Goal: Task Accomplishment & Management: Manage account settings

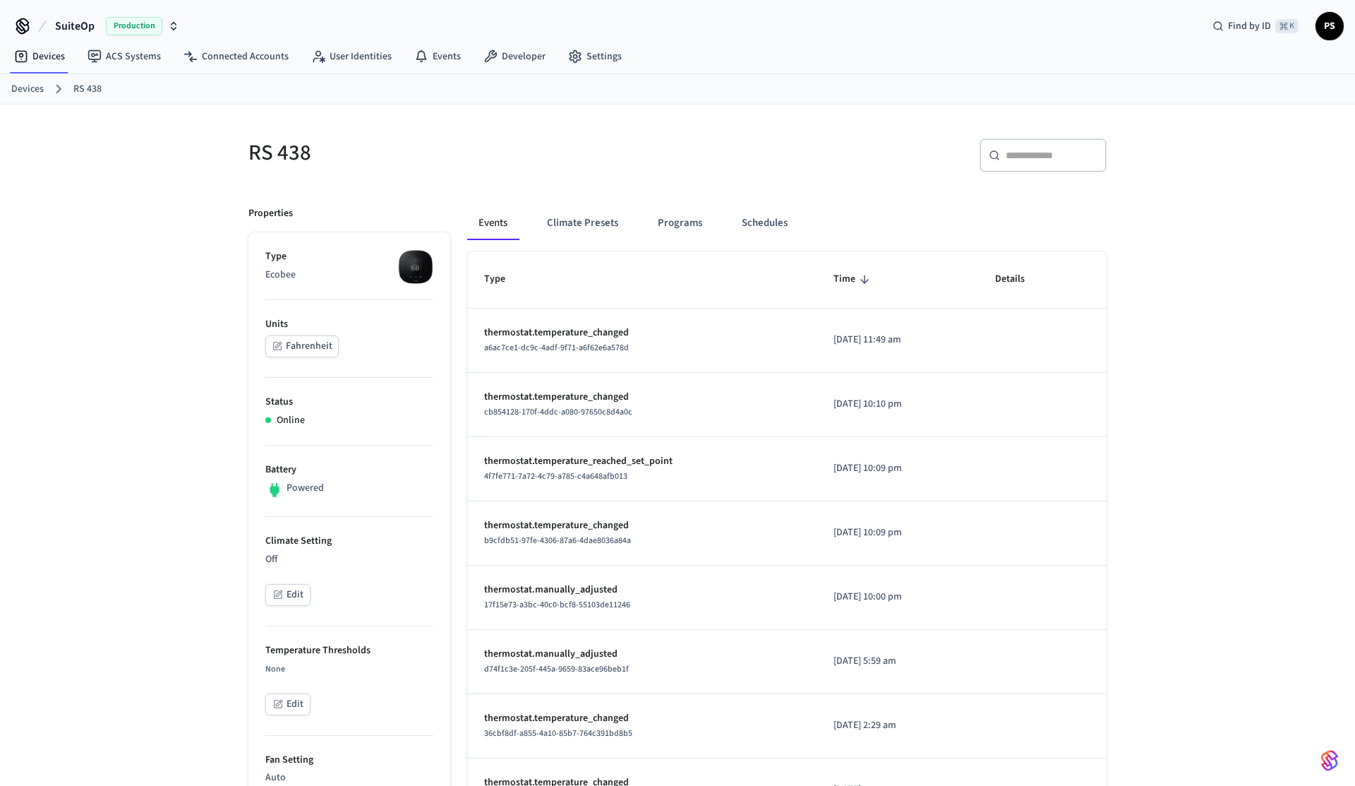
click at [308, 349] on button "Fahrenheit" at bounding box center [301, 346] width 73 height 22
click at [299, 344] on button "Fahrenheit" at bounding box center [301, 346] width 73 height 22
click at [201, 281] on div "RS 438 ​ ​ Properties Type Ecobee Units Fahrenheit Status Online Battery Powere…" at bounding box center [677, 770] width 1355 height 1333
click at [306, 348] on button "Fahrenheit" at bounding box center [301, 346] width 73 height 22
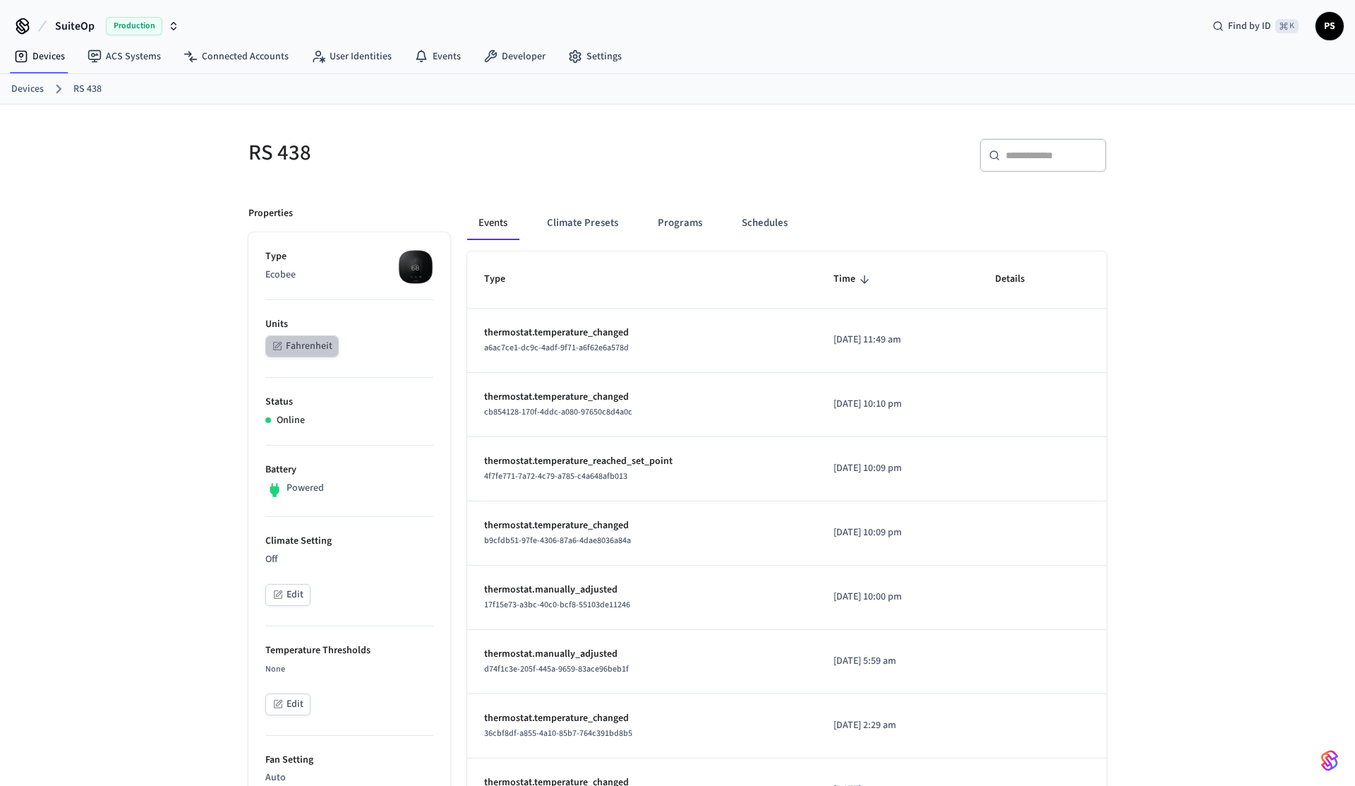
click at [306, 348] on button "Fahrenheit" at bounding box center [301, 346] width 73 height 22
